Goal: Information Seeking & Learning: Learn about a topic

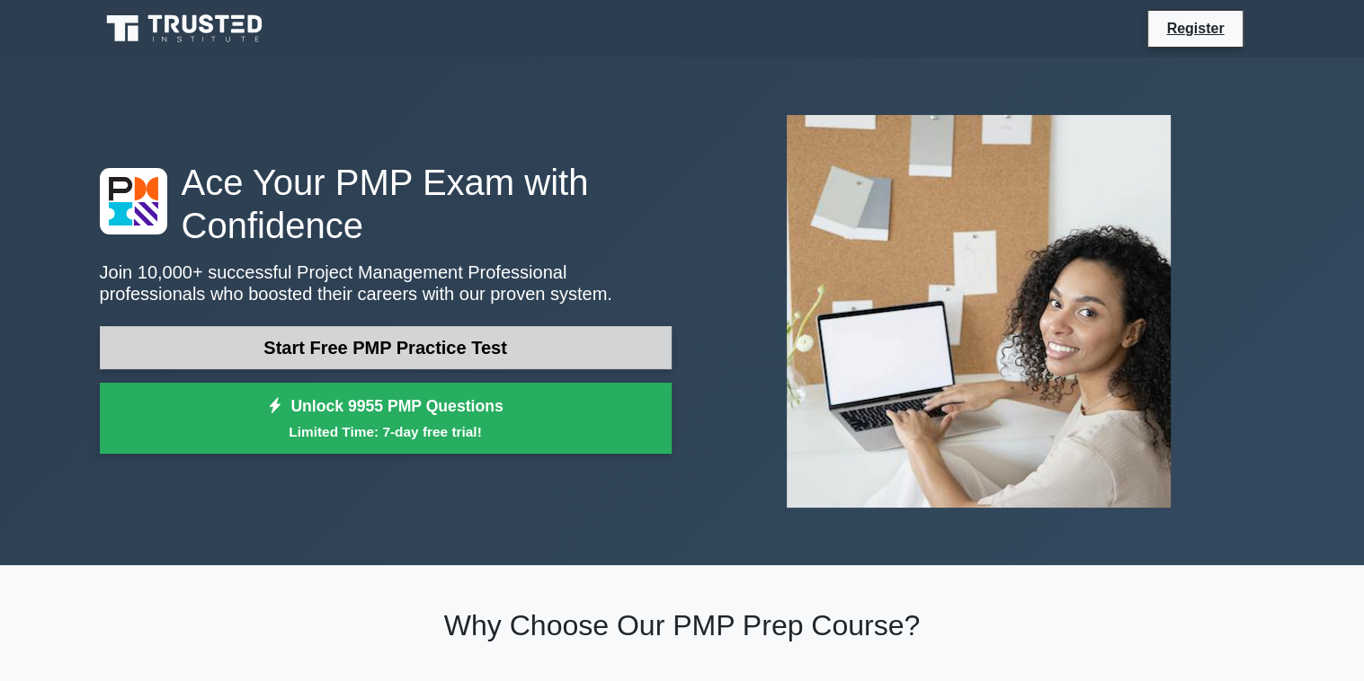
click at [380, 341] on link "Start Free PMP Practice Test" at bounding box center [386, 347] width 572 height 43
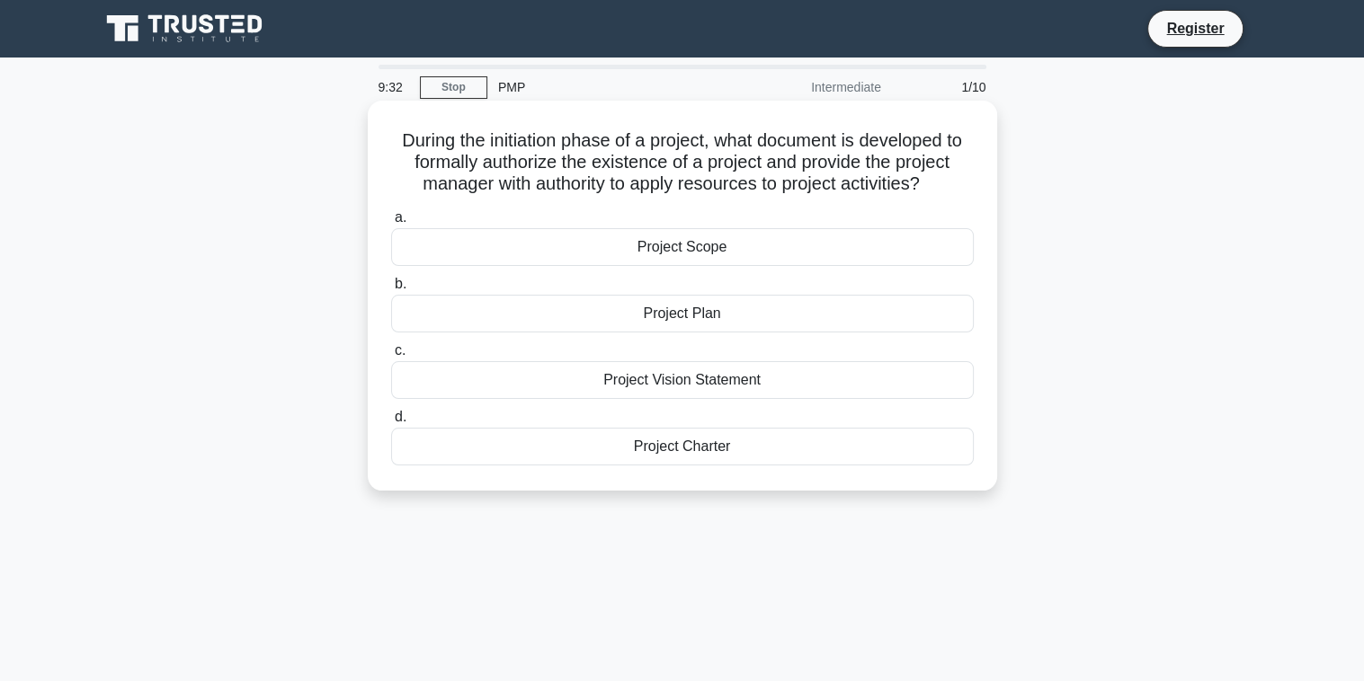
click at [683, 247] on div "Project Scope" at bounding box center [682, 247] width 582 height 38
click at [391, 224] on input "a. Project Scope" at bounding box center [391, 218] width 0 height 12
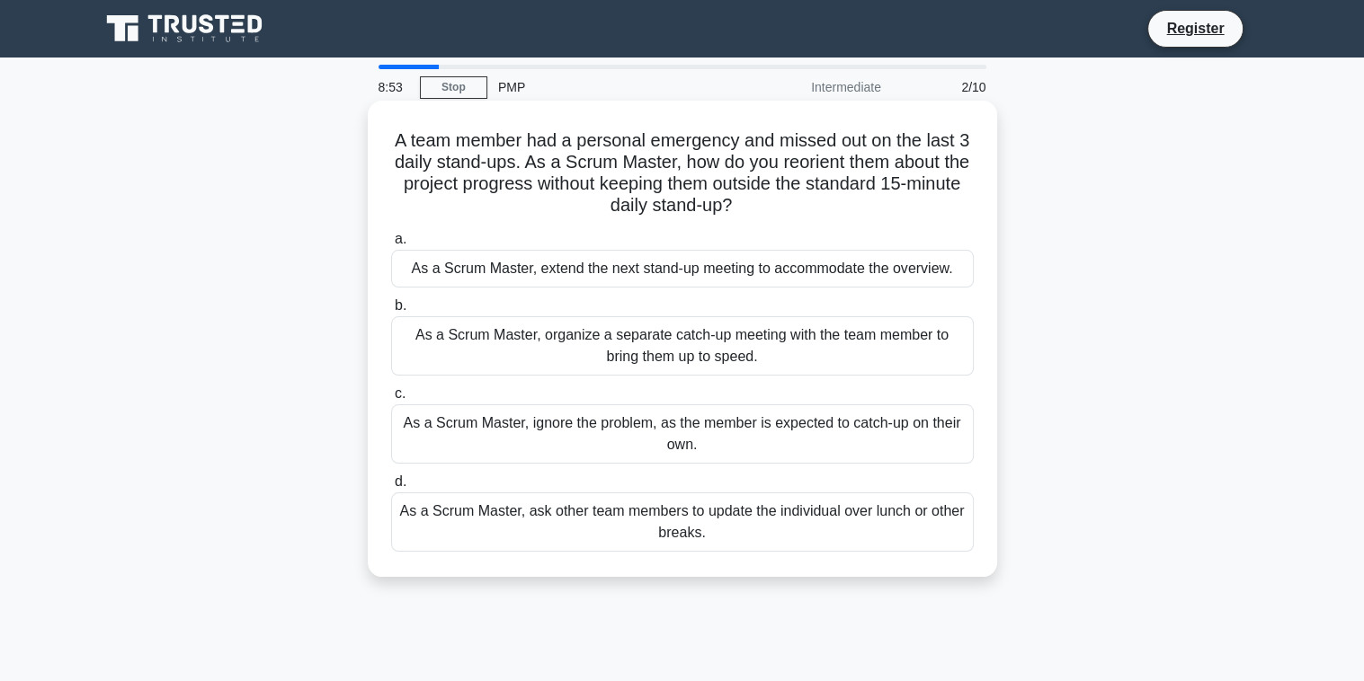
click at [691, 352] on div "As a Scrum Master, organize a separate catch-up meeting with the team member to…" at bounding box center [682, 345] width 582 height 59
click at [391, 312] on input "b. As a Scrum Master, organize a separate catch-up meeting with the team member…" at bounding box center [391, 306] width 0 height 12
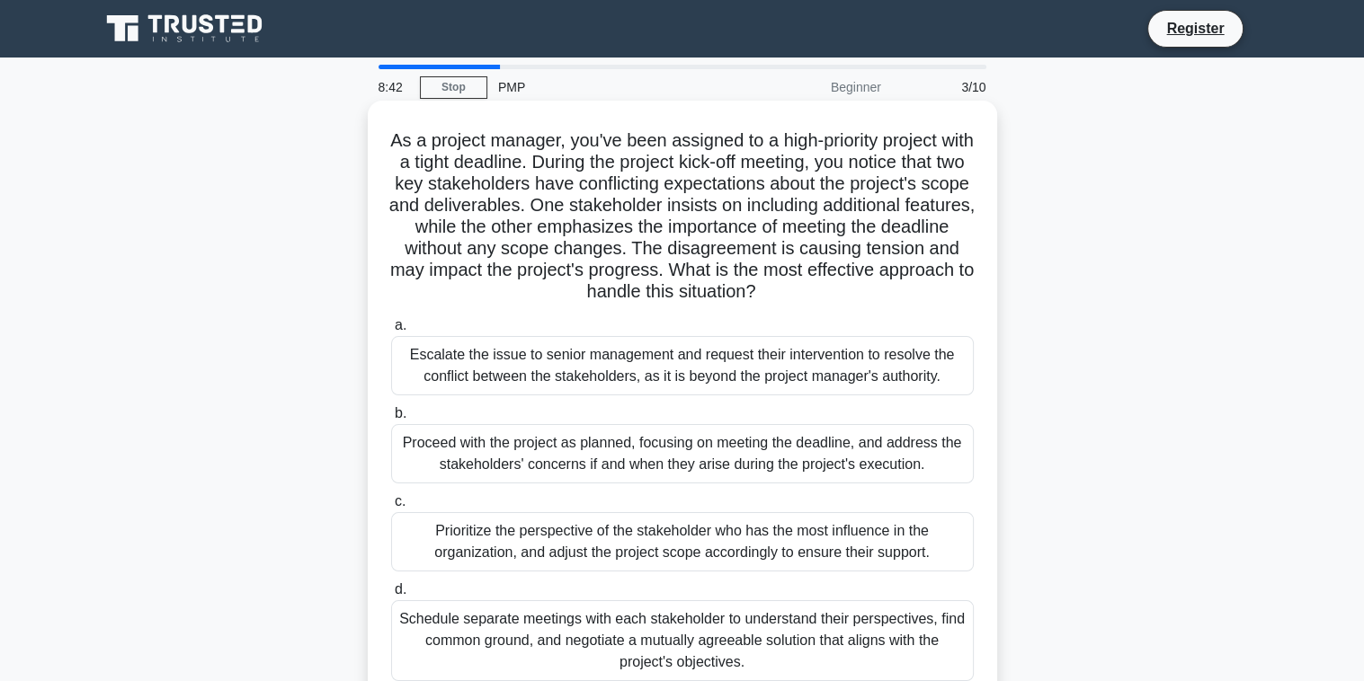
click at [668, 460] on div "Proceed with the project as planned, focusing on meeting the deadline, and addr…" at bounding box center [682, 453] width 582 height 59
click at [391, 420] on input "b. Proceed with the project as planned, focusing on meeting the deadline, and a…" at bounding box center [391, 414] width 0 height 12
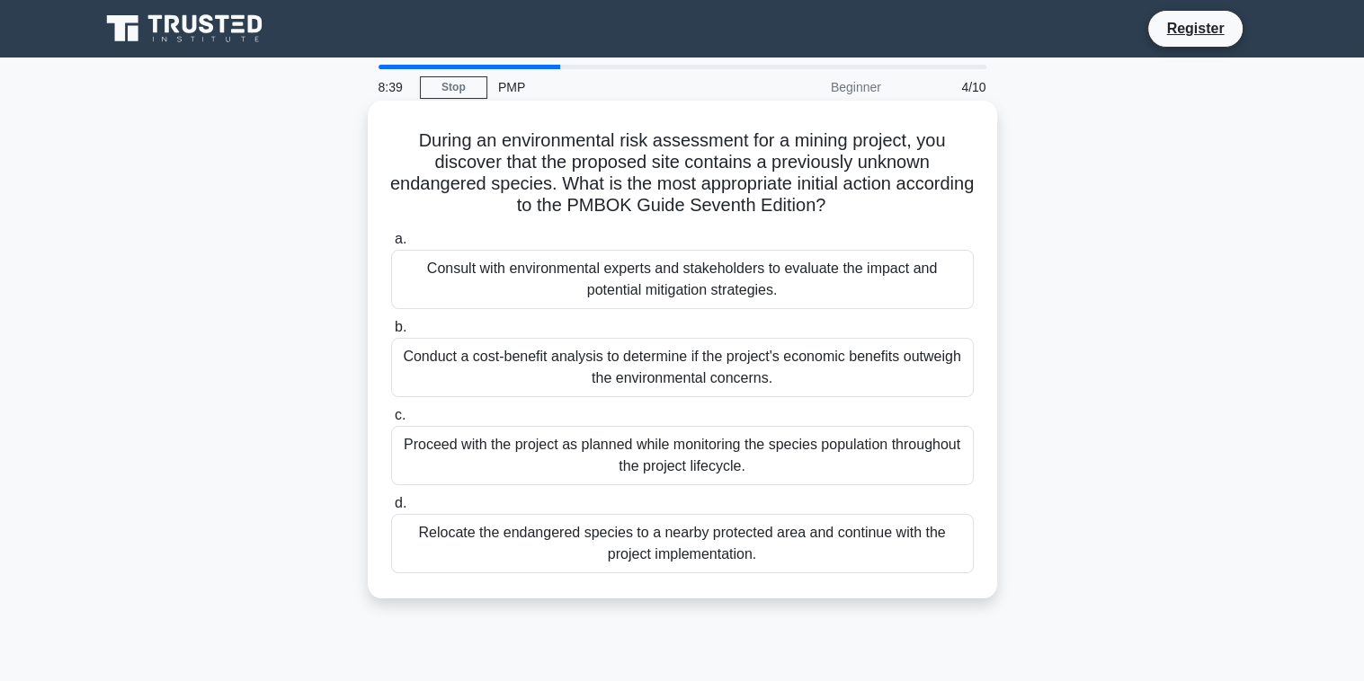
click at [698, 446] on div "Proceed with the project as planned while monitoring the species population thr…" at bounding box center [682, 455] width 582 height 59
click at [391, 422] on input "c. Proceed with the project as planned while monitoring the species population …" at bounding box center [391, 416] width 0 height 12
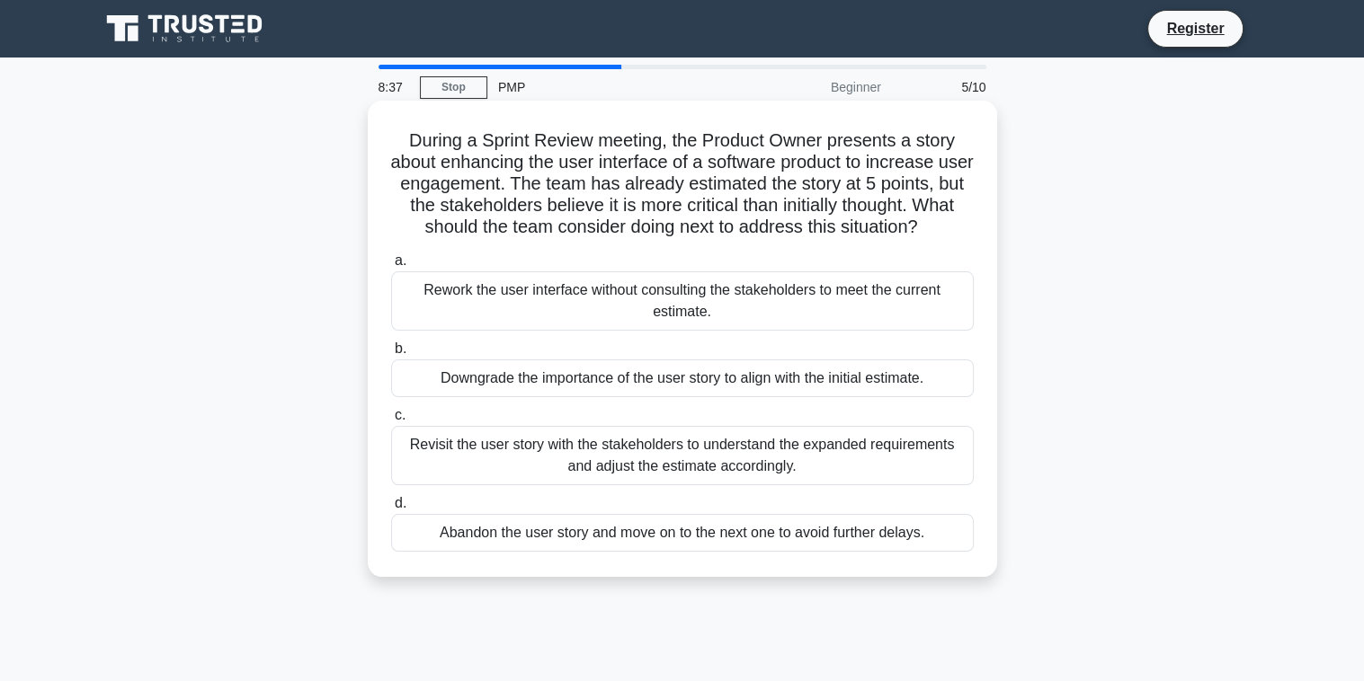
click at [687, 371] on div "Downgrade the importance of the user story to align with the initial estimate." at bounding box center [682, 379] width 582 height 38
click at [391, 355] on input "b. Downgrade the importance of the user story to align with the initial estimat…" at bounding box center [391, 349] width 0 height 12
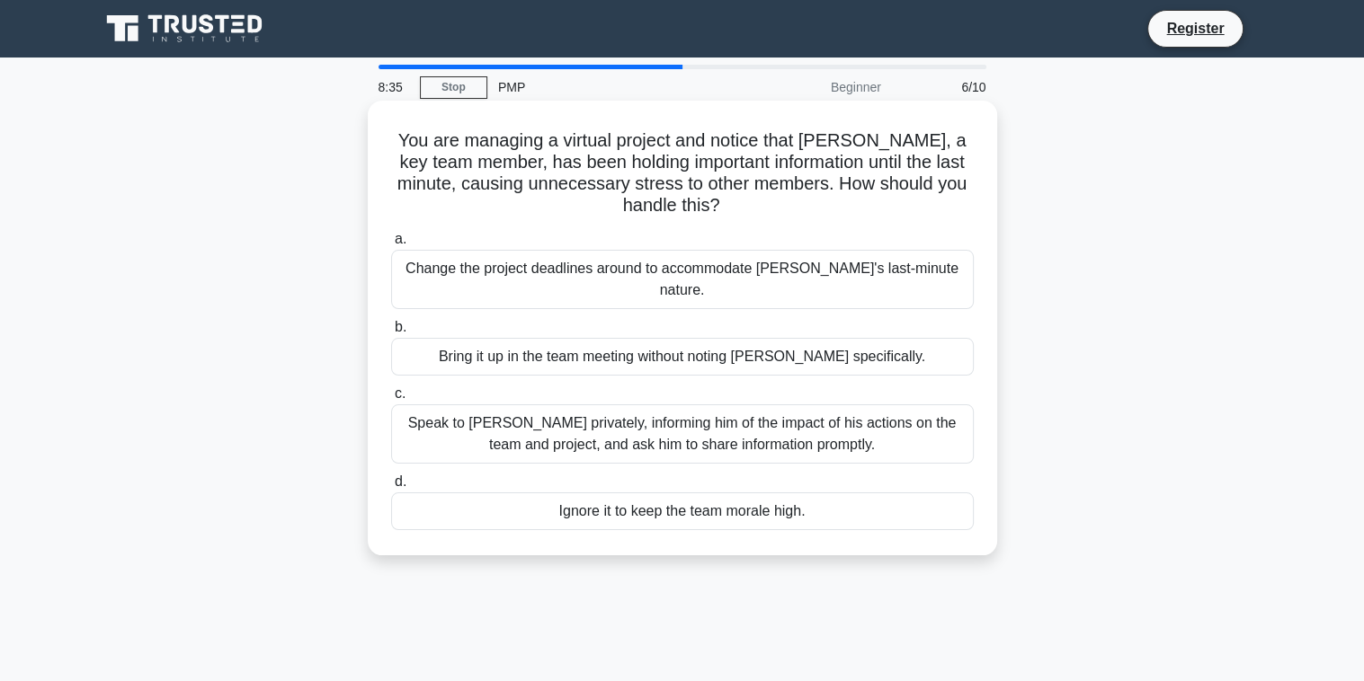
click at [687, 270] on div "Change the project deadlines around to accommodate John's last-minute nature." at bounding box center [682, 279] width 582 height 59
click at [391, 245] on input "a. Change the project deadlines around to accommodate John's last-minute nature." at bounding box center [391, 240] width 0 height 12
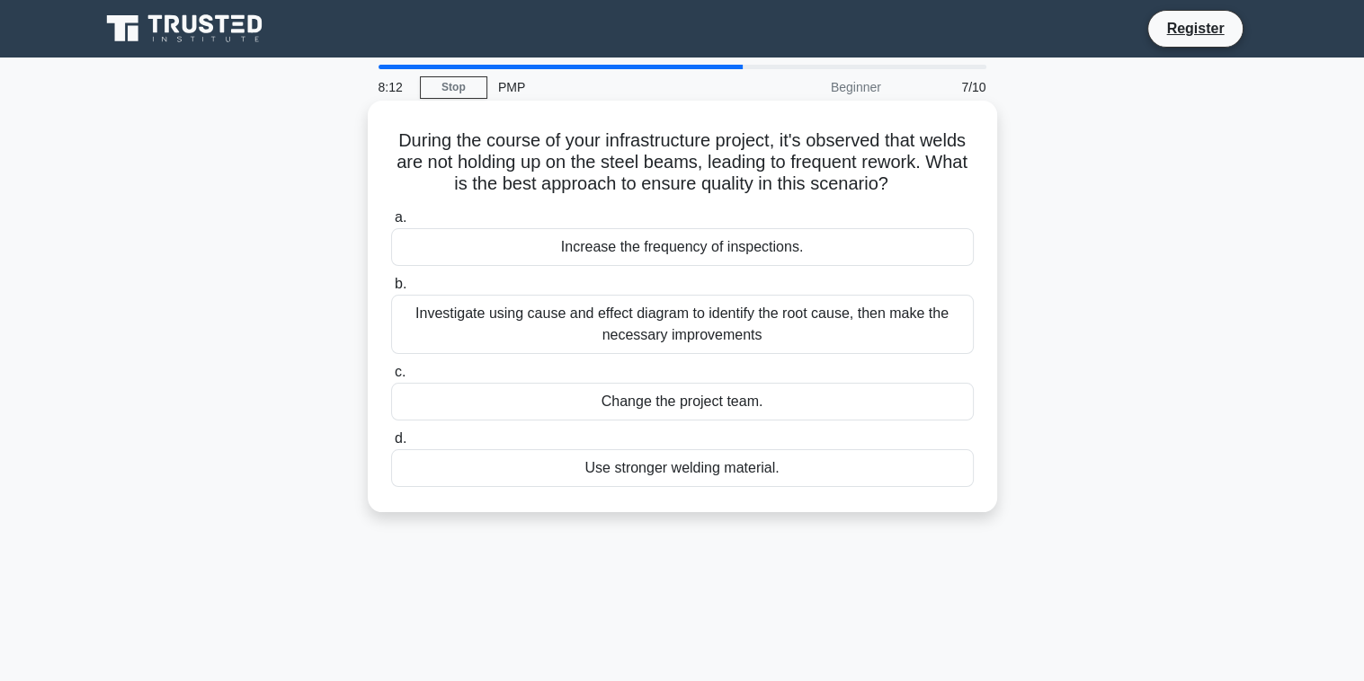
click at [696, 328] on div "Investigate using cause and effect diagram to identify the root cause, then mak…" at bounding box center [682, 324] width 582 height 59
click at [391, 290] on input "b. Investigate using cause and effect diagram to identify the root cause, then …" at bounding box center [391, 285] width 0 height 12
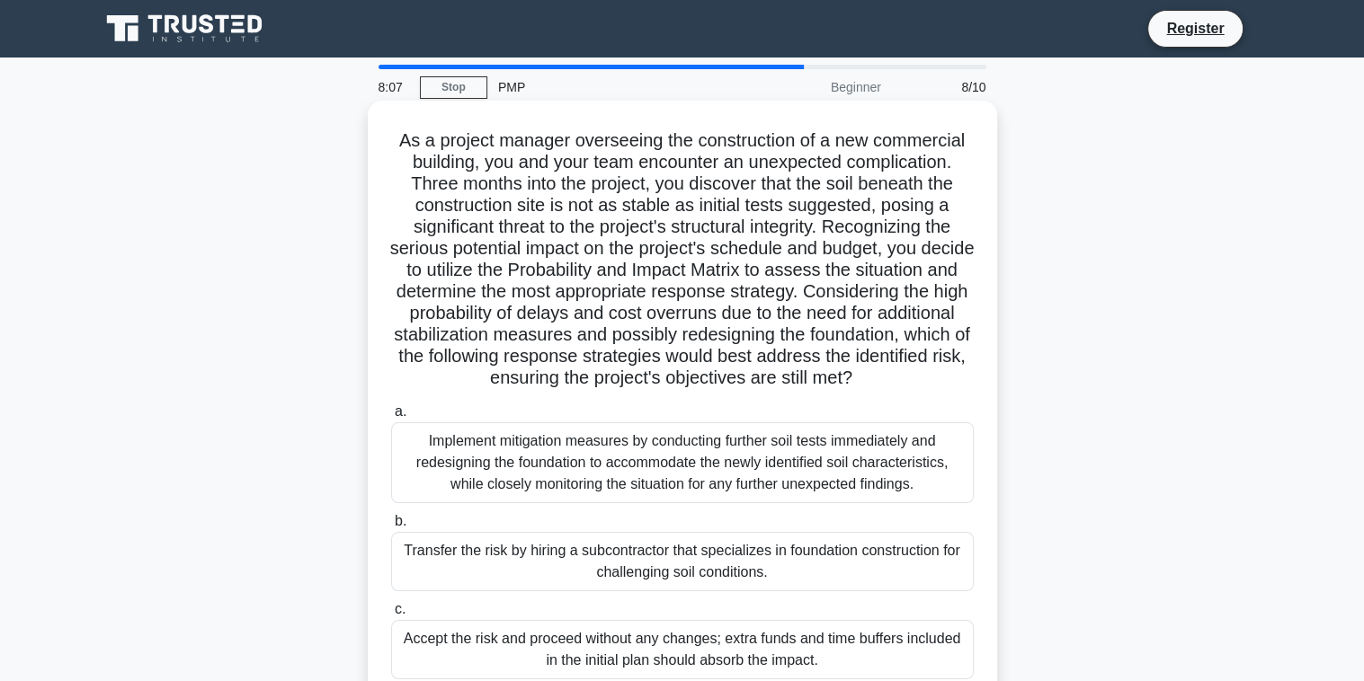
click at [672, 585] on div "Transfer the risk by hiring a subcontractor that specializes in foundation cons…" at bounding box center [682, 561] width 582 height 59
click at [391, 528] on input "b. Transfer the risk by hiring a subcontractor that specializes in foundation c…" at bounding box center [391, 522] width 0 height 12
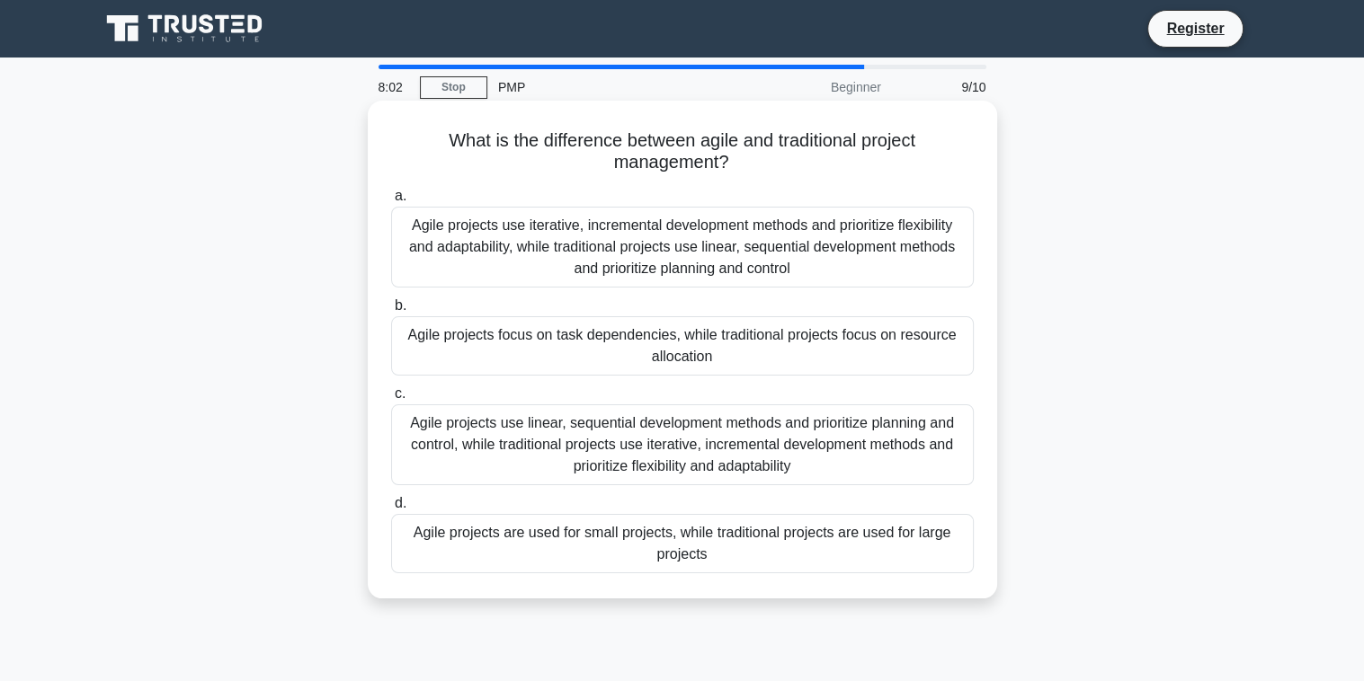
click at [680, 550] on div "Agile projects are used for small projects, while traditional projects are used…" at bounding box center [682, 543] width 582 height 59
click at [391, 510] on input "d. Agile projects are used for small projects, while traditional projects are u…" at bounding box center [391, 504] width 0 height 12
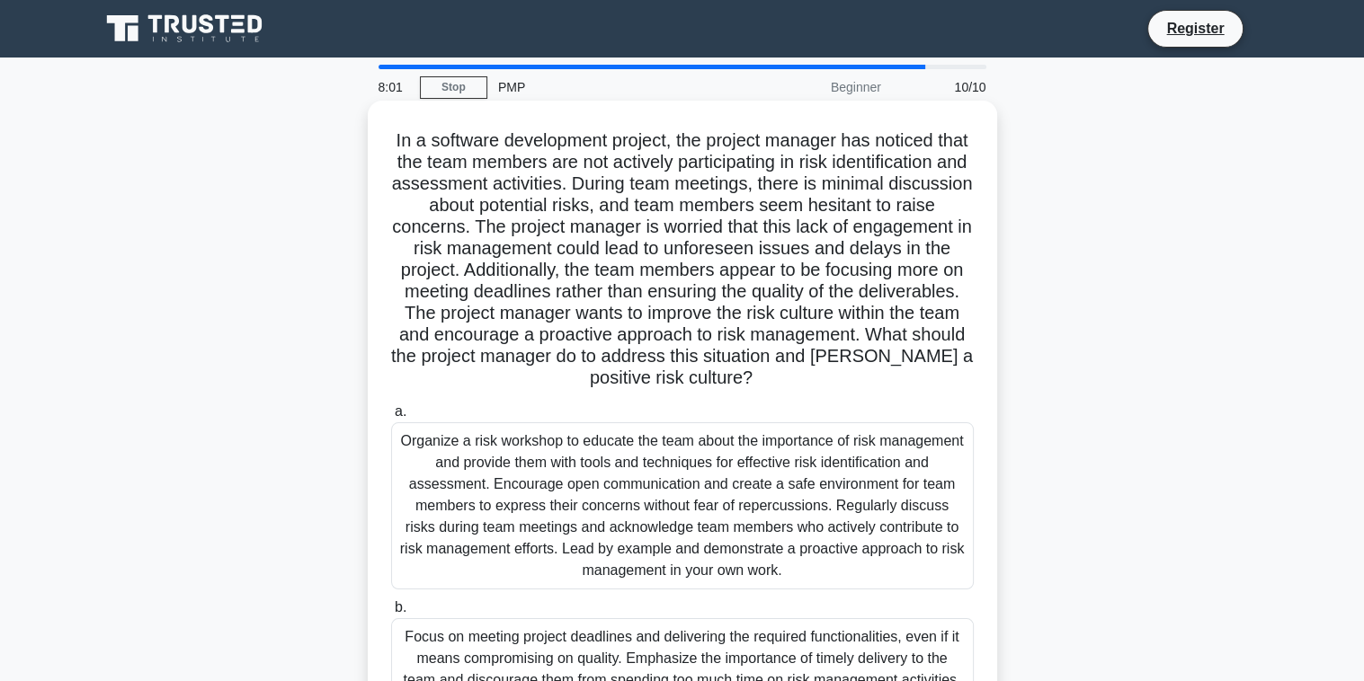
drag, startPoint x: 680, startPoint y: 550, endPoint x: 694, endPoint y: 517, distance: 35.9
click at [694, 517] on div "Organize a risk workshop to educate the team about the importance of risk manag…" at bounding box center [682, 505] width 582 height 167
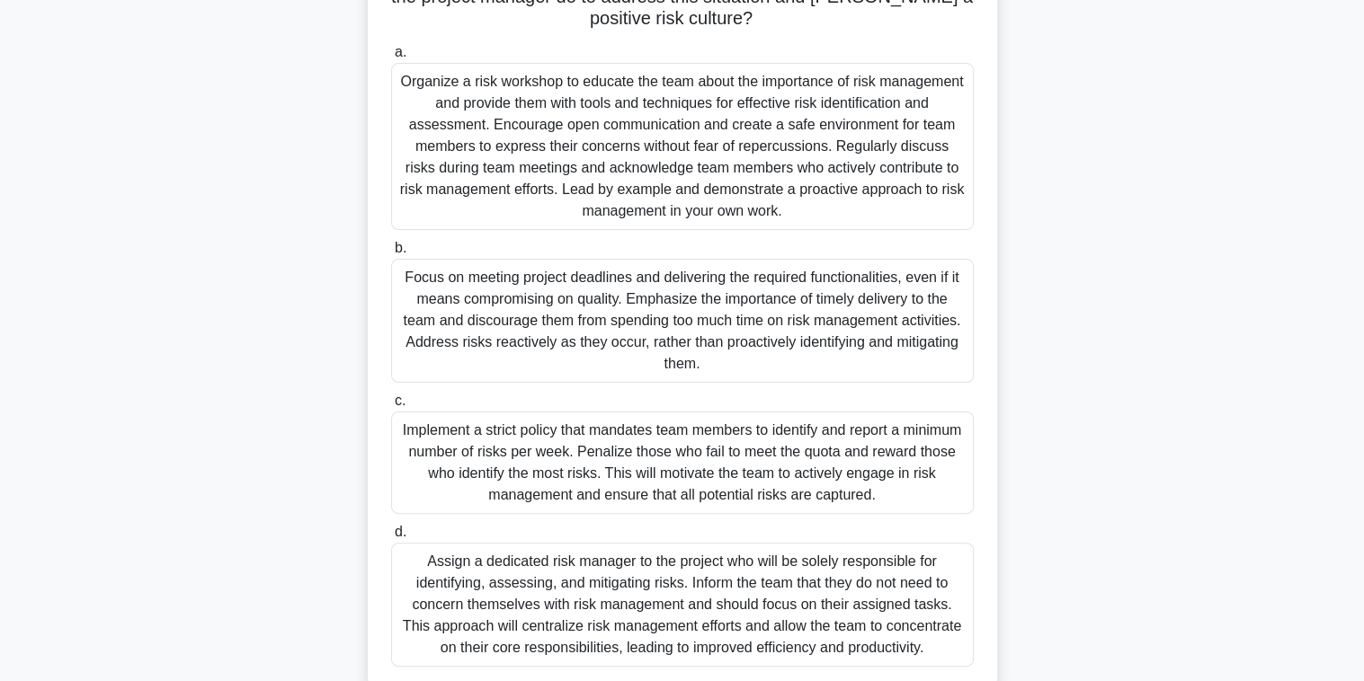
scroll to position [403, 0]
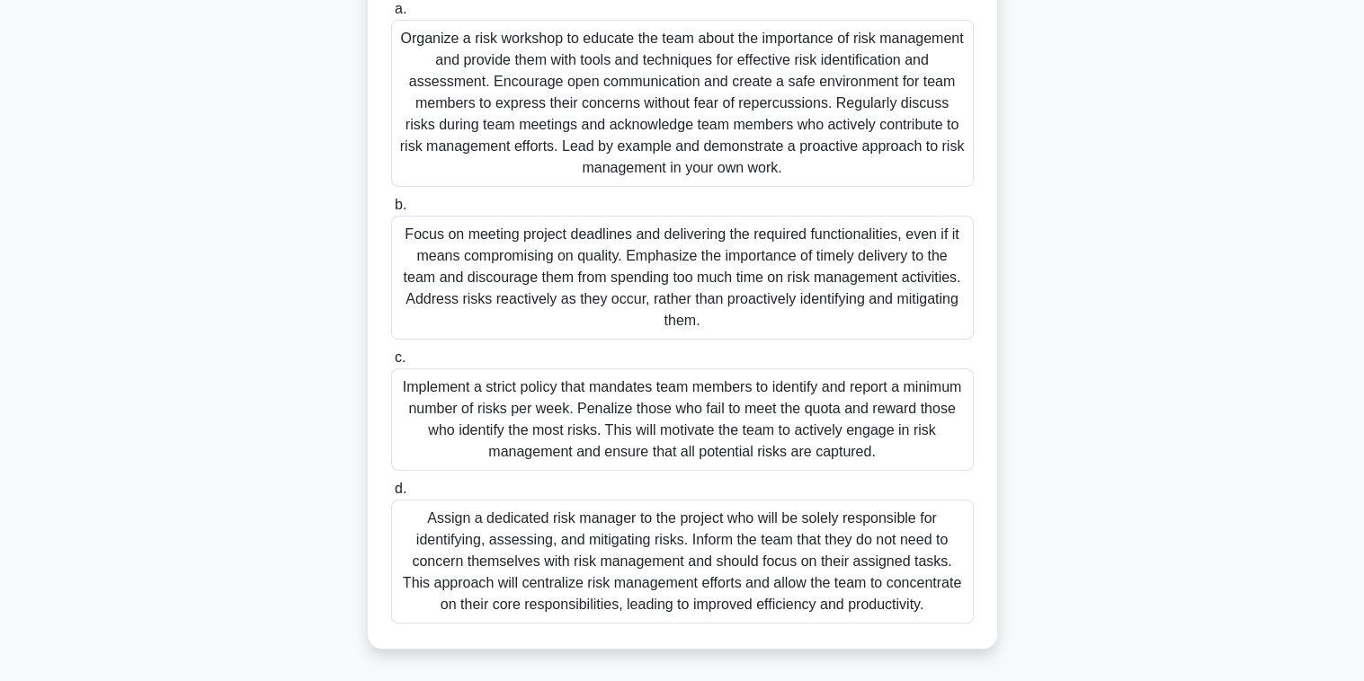
click at [783, 445] on div "Implement a strict policy that mandates team members to identify and report a m…" at bounding box center [682, 420] width 582 height 102
click at [391, 364] on input "c. Implement a strict policy that mandates team members to identify and report …" at bounding box center [391, 358] width 0 height 12
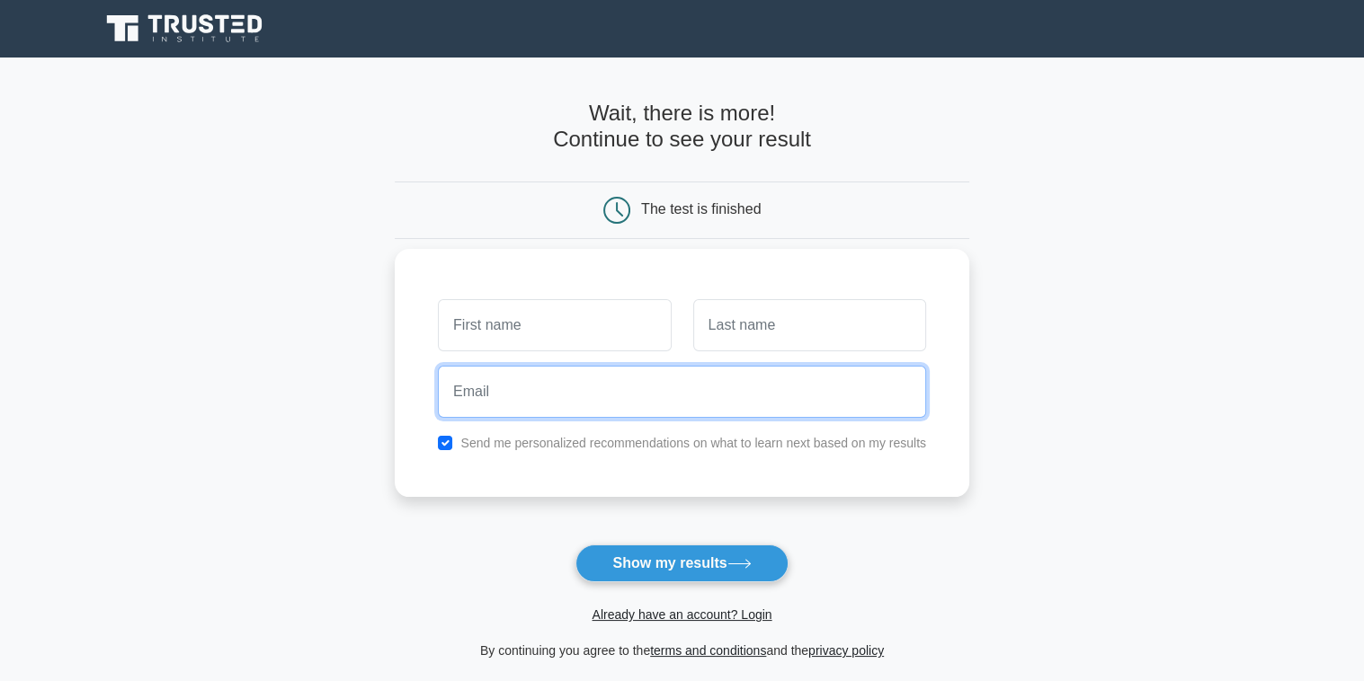
click at [782, 413] on input "email" at bounding box center [682, 392] width 488 height 52
type input "doxajordan@gmail.com"
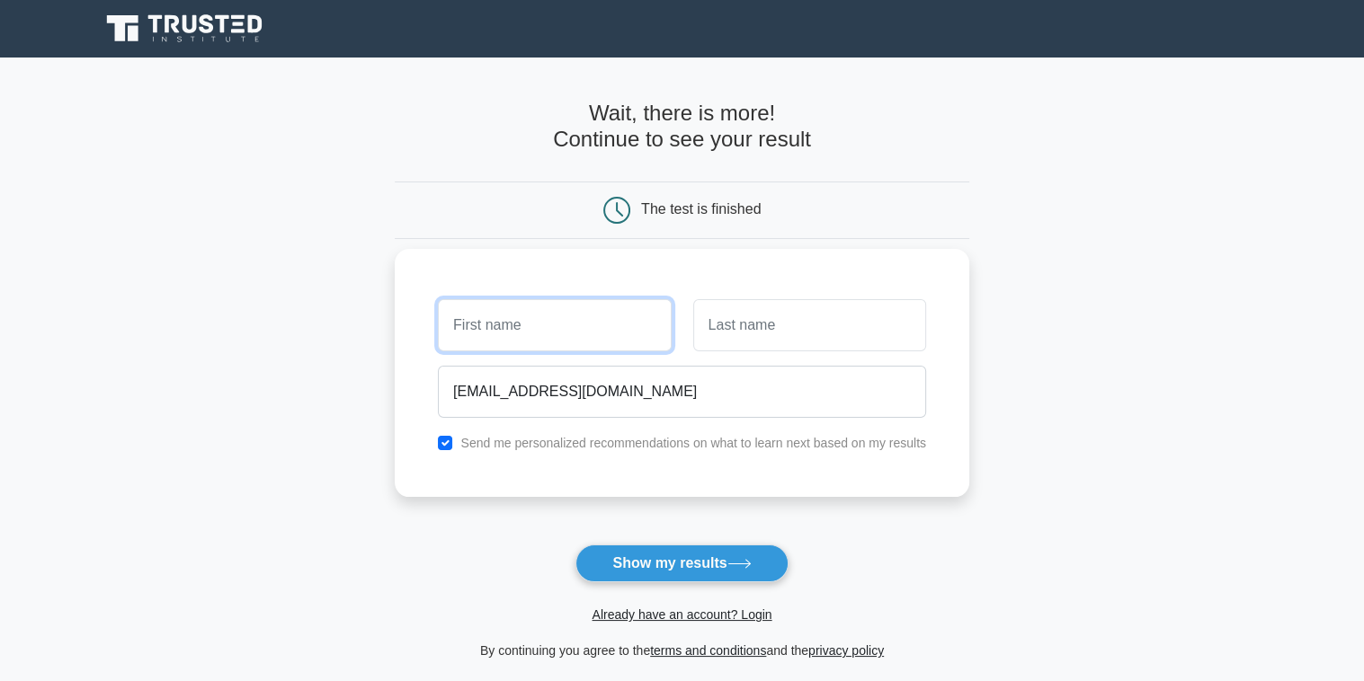
click at [616, 315] on input "text" at bounding box center [554, 325] width 233 height 52
type input "Victoria"
click at [797, 327] on input "text" at bounding box center [809, 325] width 233 height 52
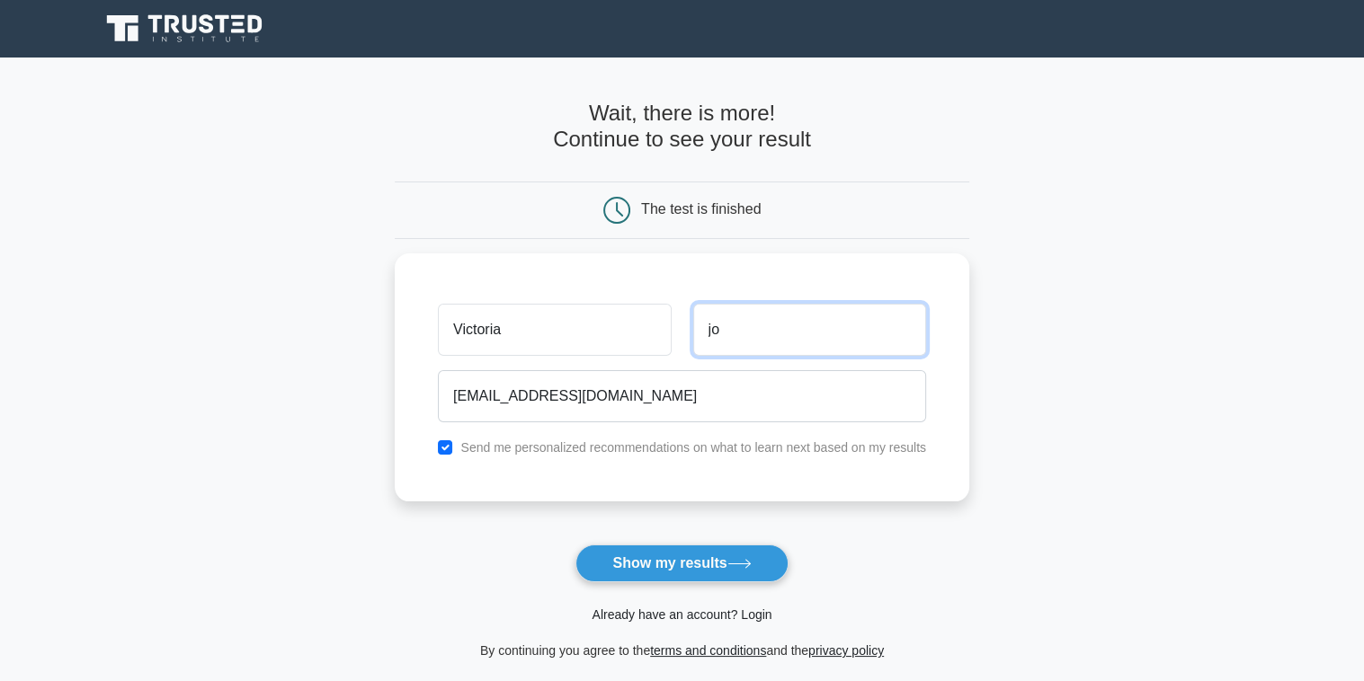
type input "j"
type input "Jordan"
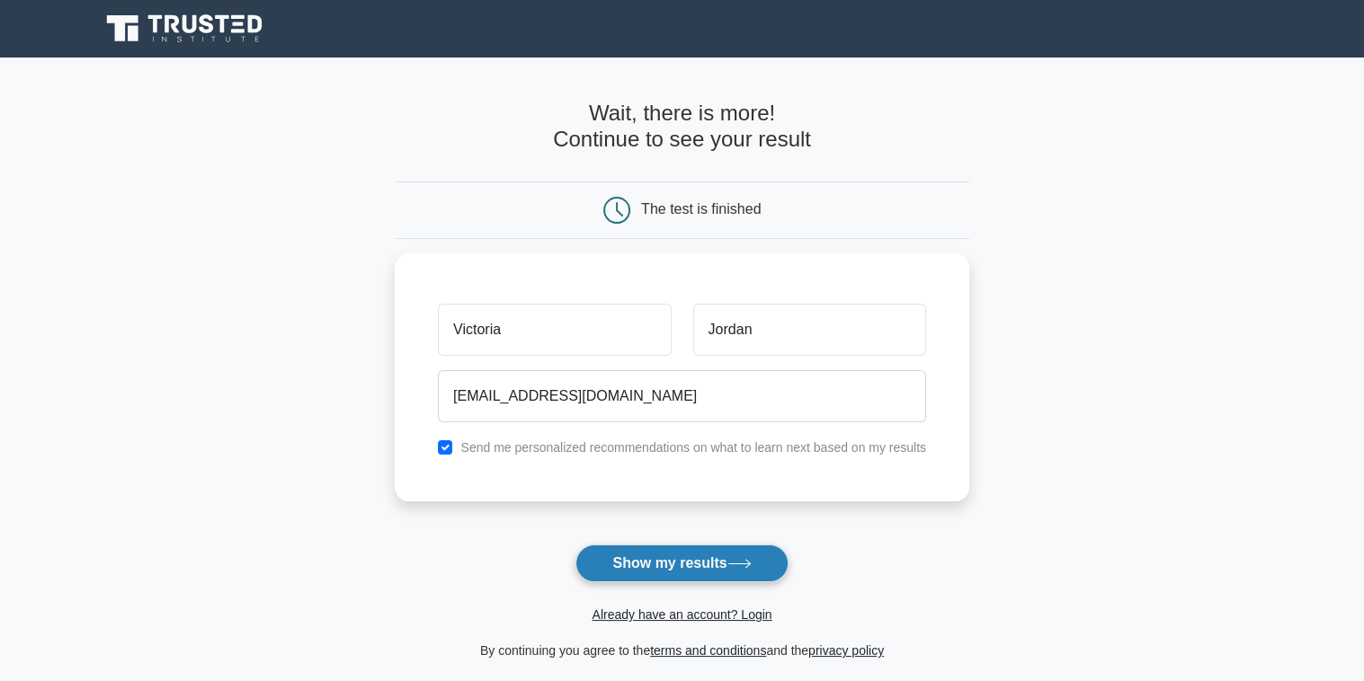
click at [697, 571] on button "Show my results" at bounding box center [681, 564] width 212 height 38
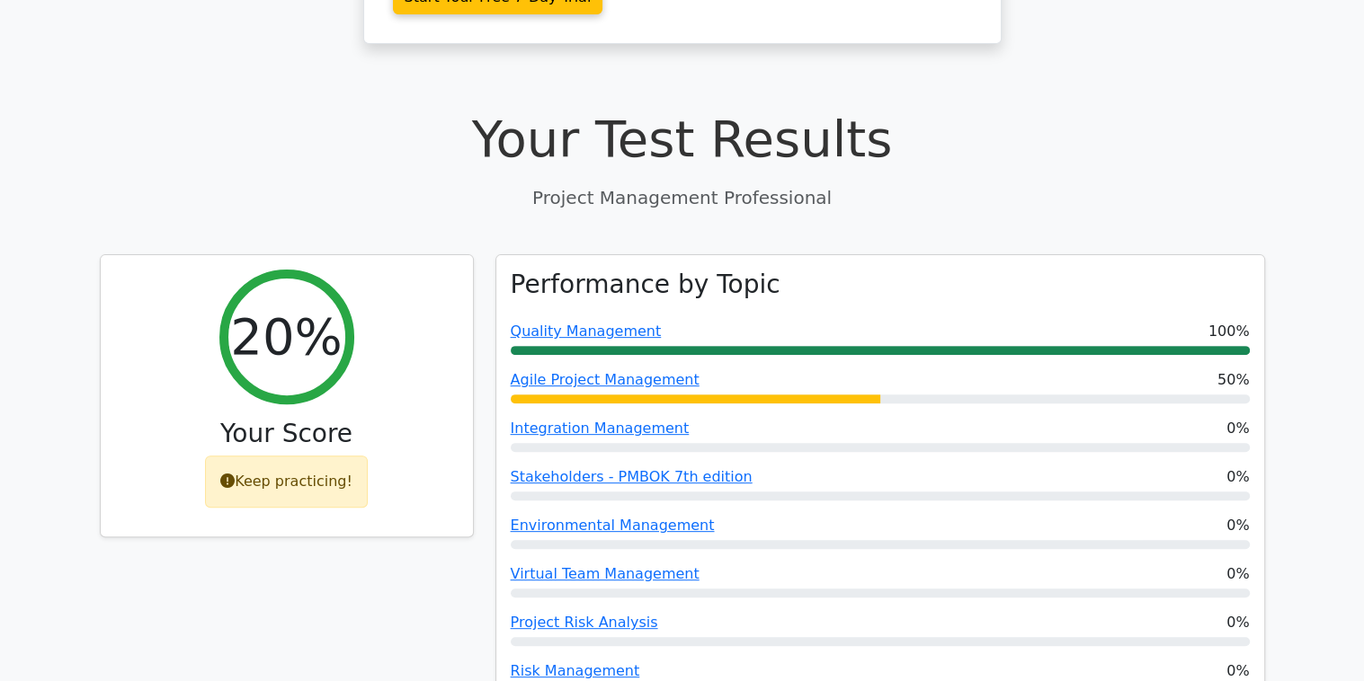
scroll to position [611, 0]
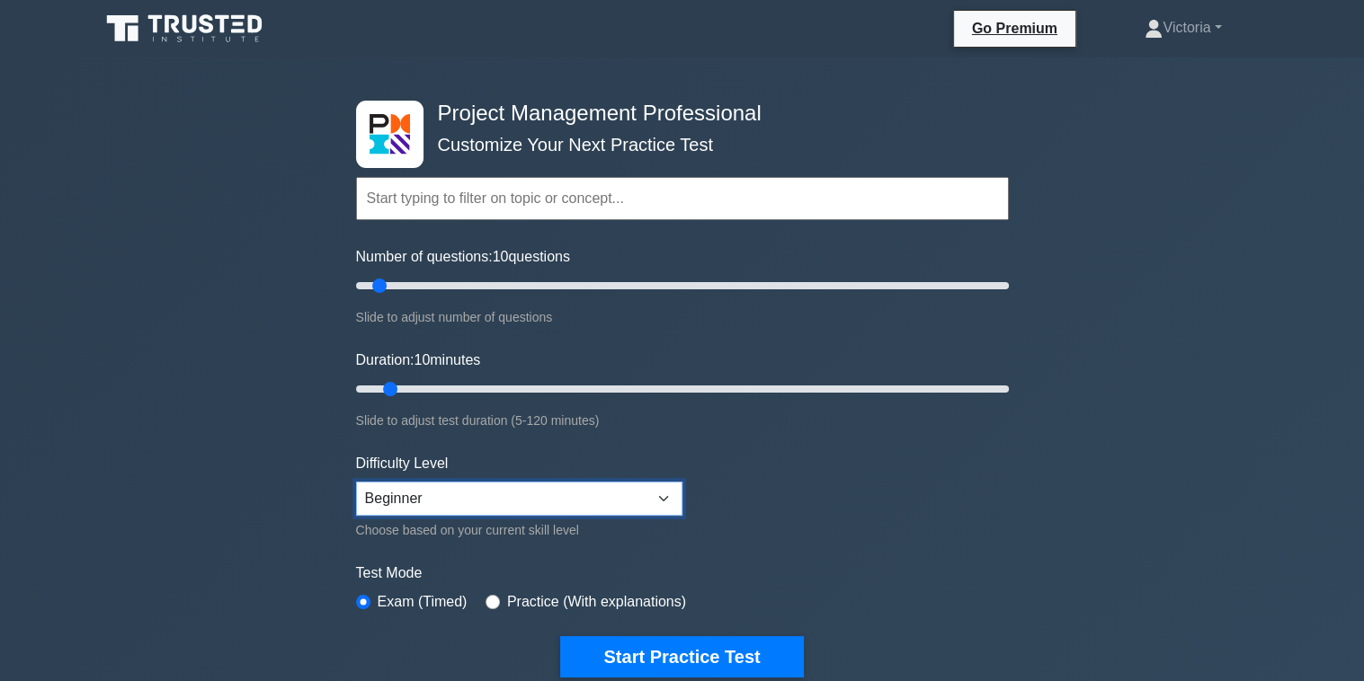
click at [664, 495] on select "Beginner Intermediate Expert" at bounding box center [519, 499] width 326 height 34
click at [784, 486] on form "Topics Scope Management Time Management Cost Management Quality Management Risk…" at bounding box center [682, 399] width 653 height 555
